Goal: Task Accomplishment & Management: Use online tool/utility

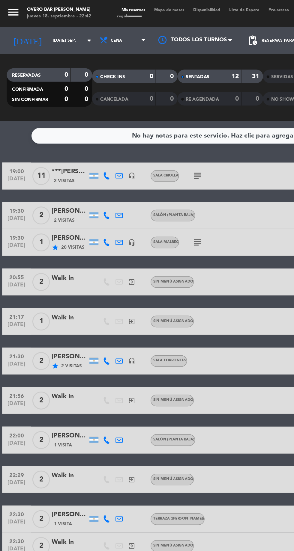
click at [114, 7] on span "Mapa de mesas" at bounding box center [113, 6] width 26 height 3
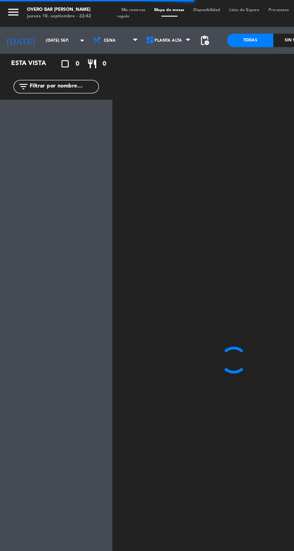
click at [40, 27] on input "[DATE] sep." at bounding box center [47, 26] width 38 height 9
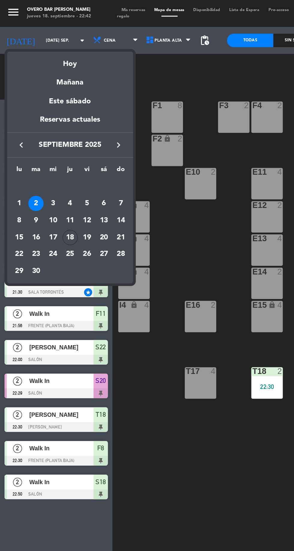
click at [50, 56] on div "Mañana" at bounding box center [47, 53] width 84 height 12
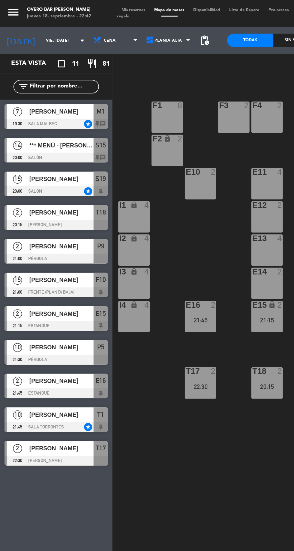
click at [32, 28] on input "vie. [DATE]" at bounding box center [47, 26] width 38 height 9
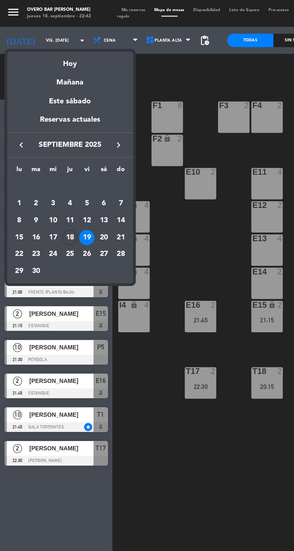
click at [46, 38] on div "Hoy" at bounding box center [47, 40] width 84 height 12
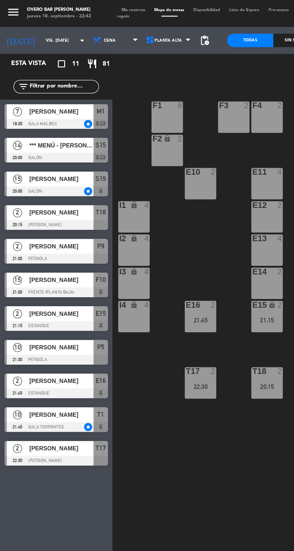
type input "[DEMOGRAPHIC_DATA] [DATE]"
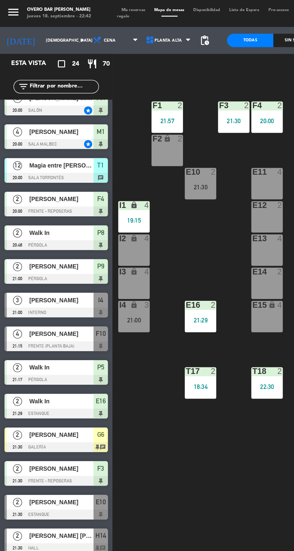
scroll to position [55, 0]
